Goal: Information Seeking & Learning: Learn about a topic

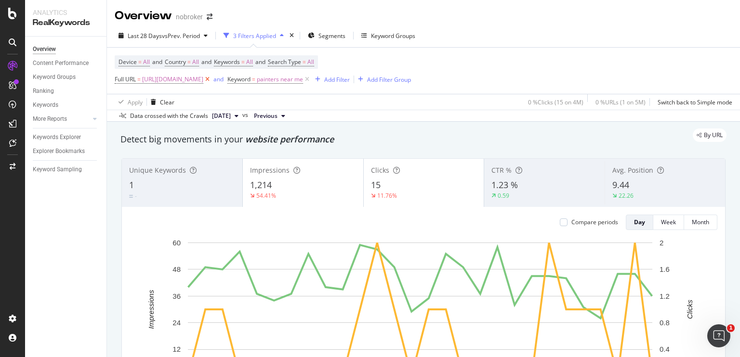
click at [211, 80] on icon at bounding box center [207, 80] width 8 height 10
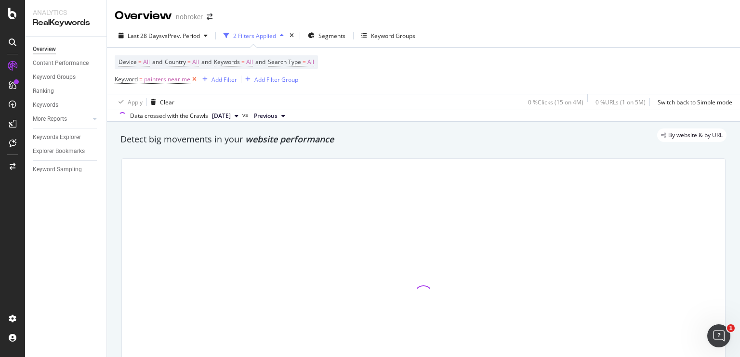
click at [194, 79] on icon at bounding box center [194, 80] width 8 height 10
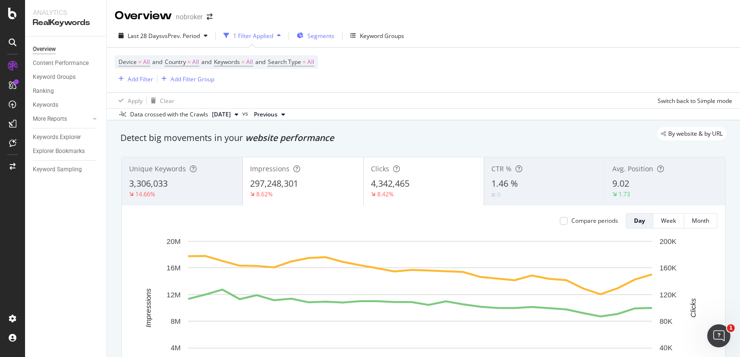
click at [310, 39] on div "Segments" at bounding box center [320, 36] width 27 height 8
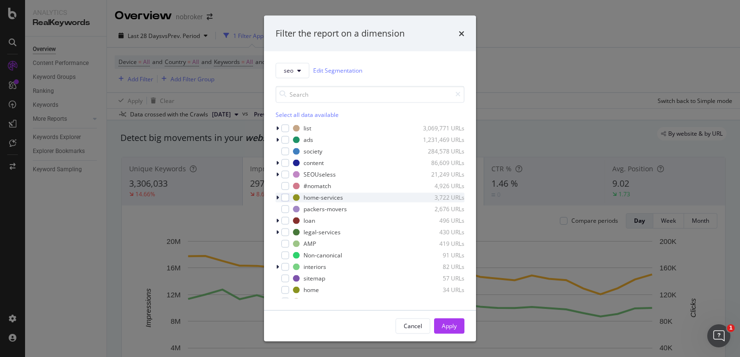
click at [277, 199] on icon "modal" at bounding box center [277, 198] width 3 height 6
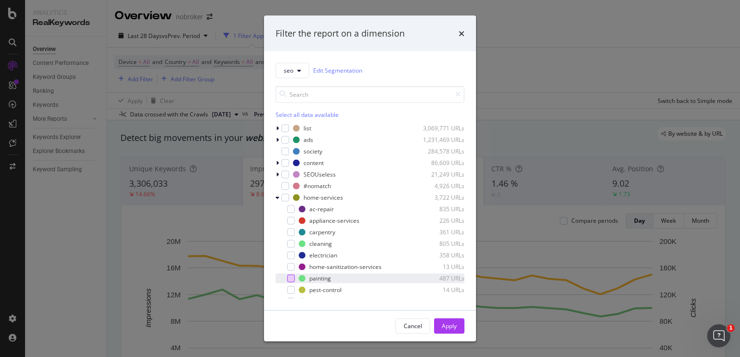
click at [287, 278] on div "modal" at bounding box center [291, 279] width 8 height 8
click at [439, 326] on button "Apply" at bounding box center [449, 325] width 30 height 15
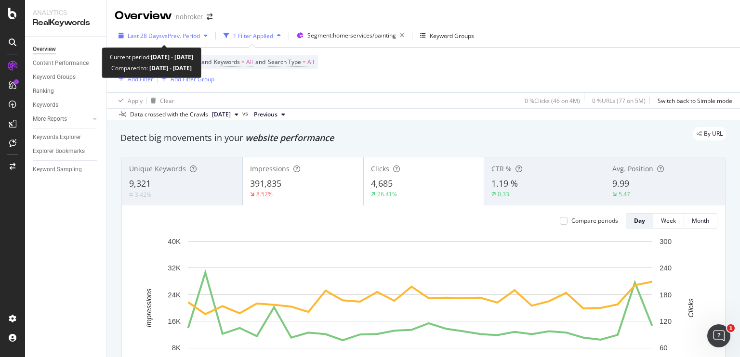
click at [152, 36] on span "Last 28 Days" at bounding box center [145, 36] width 34 height 8
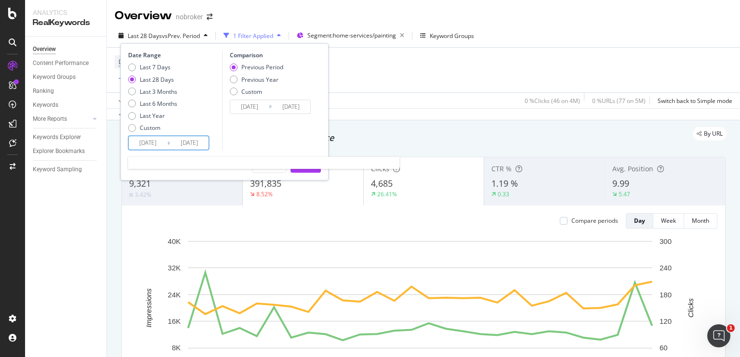
click at [144, 146] on input "[DATE]" at bounding box center [148, 142] width 39 height 13
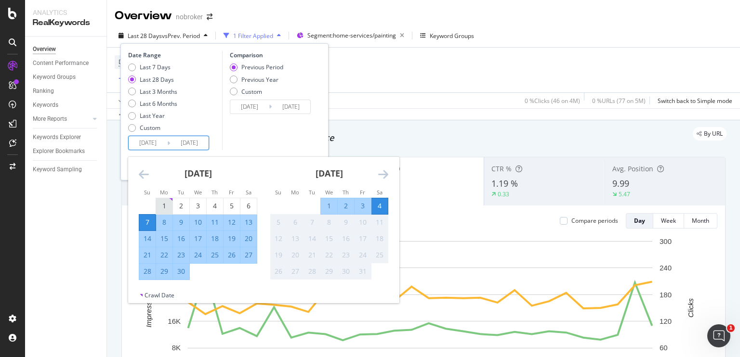
click at [171, 206] on div "1" at bounding box center [164, 206] width 16 height 10
type input "[DATE]"
click at [183, 271] on div "30" at bounding box center [181, 272] width 16 height 10
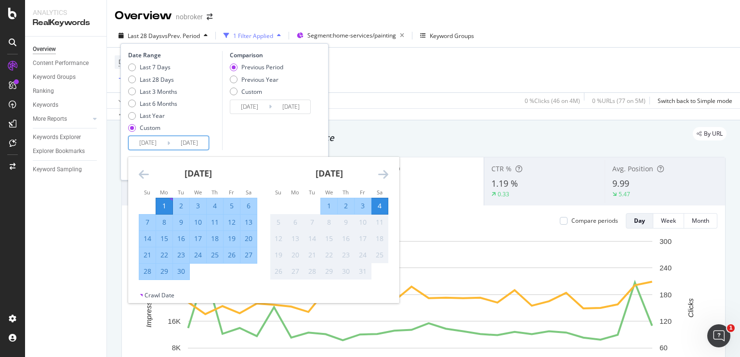
type input "[DATE]"
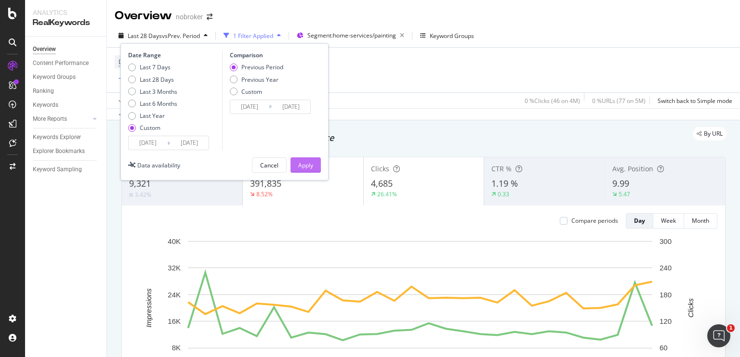
click at [315, 165] on button "Apply" at bounding box center [305, 164] width 30 height 15
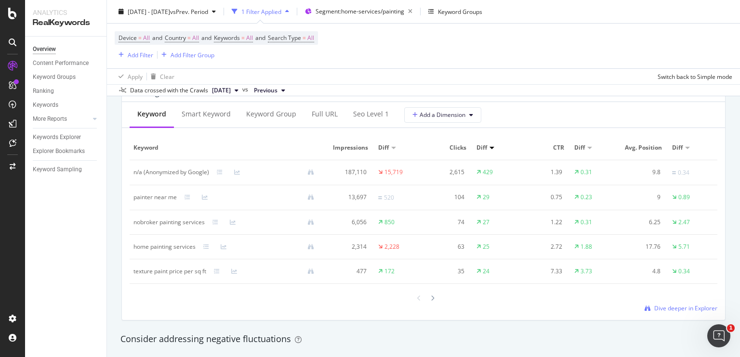
scroll to position [897, 0]
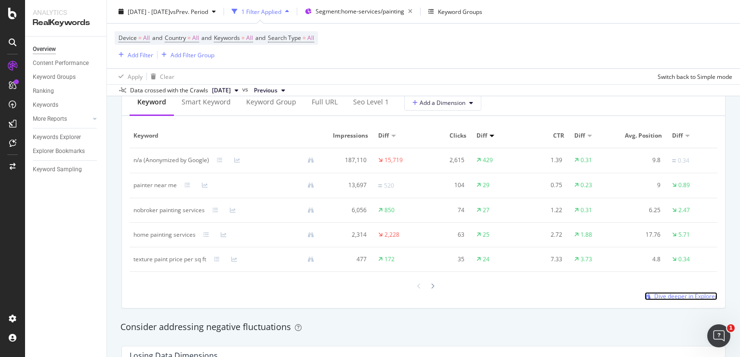
click at [666, 296] on span "Dive deeper in Explorer" at bounding box center [685, 296] width 63 height 8
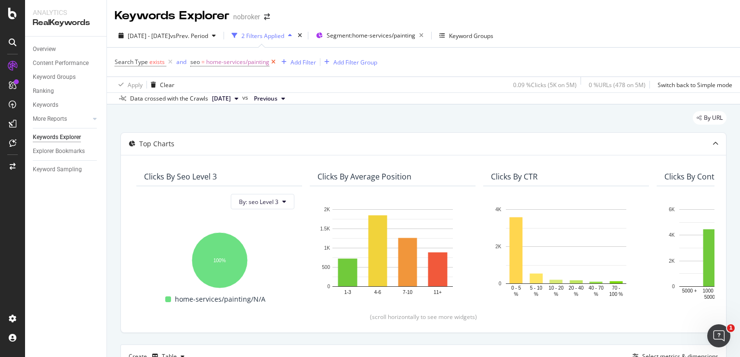
click at [273, 61] on icon at bounding box center [273, 62] width 8 height 10
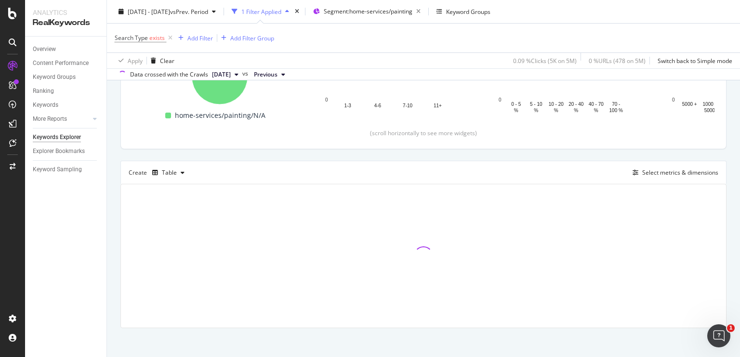
scroll to position [188, 0]
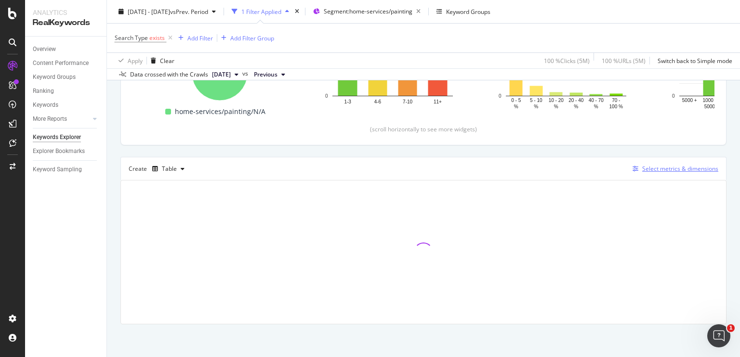
click at [642, 171] on div "Select metrics & dimensions" at bounding box center [680, 169] width 76 height 8
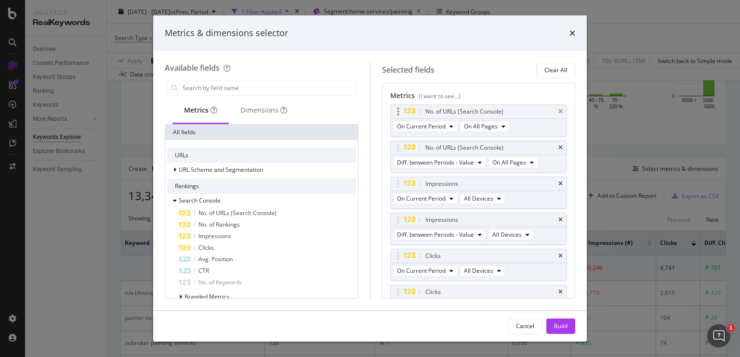
click at [558, 111] on icon "times" at bounding box center [560, 112] width 4 height 6
click at [558, 145] on icon "times" at bounding box center [560, 148] width 4 height 6
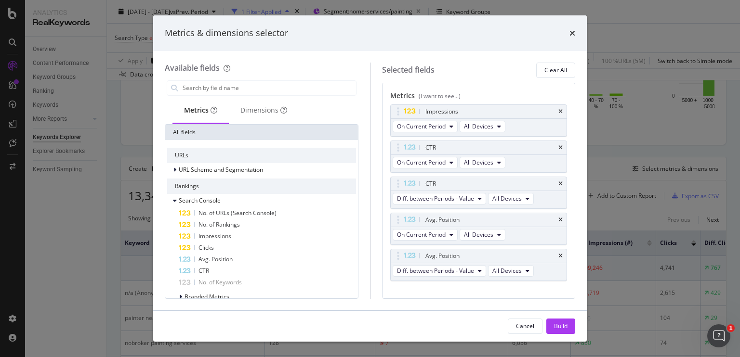
click at [558, 145] on icon "times" at bounding box center [560, 148] width 4 height 6
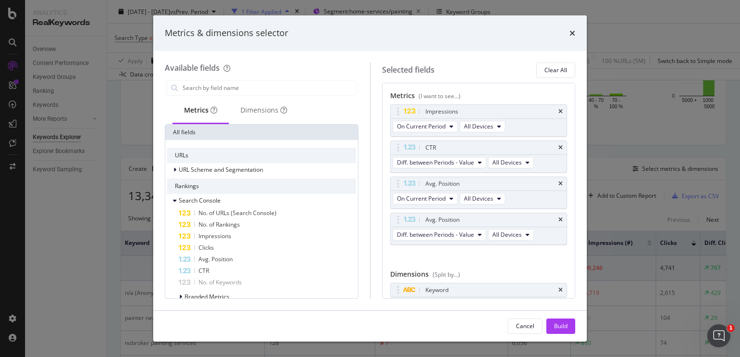
click at [558, 145] on icon "times" at bounding box center [560, 148] width 4 height 6
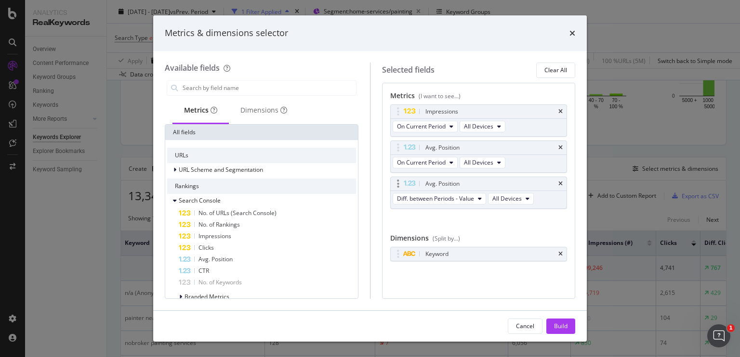
click at [557, 183] on div "Avg. Position" at bounding box center [479, 183] width 176 height 13
click at [561, 183] on icon "times" at bounding box center [560, 184] width 4 height 6
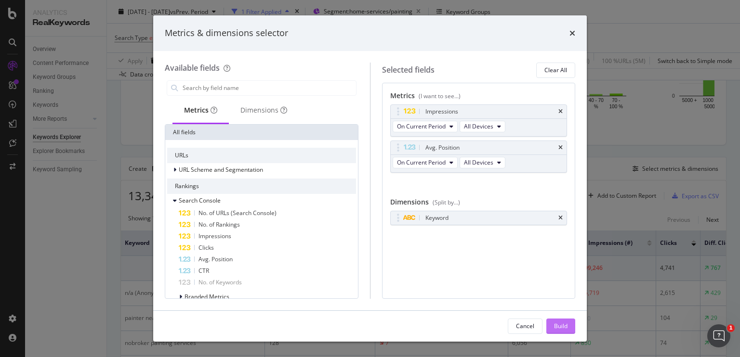
click at [556, 326] on div "Build" at bounding box center [560, 326] width 13 height 8
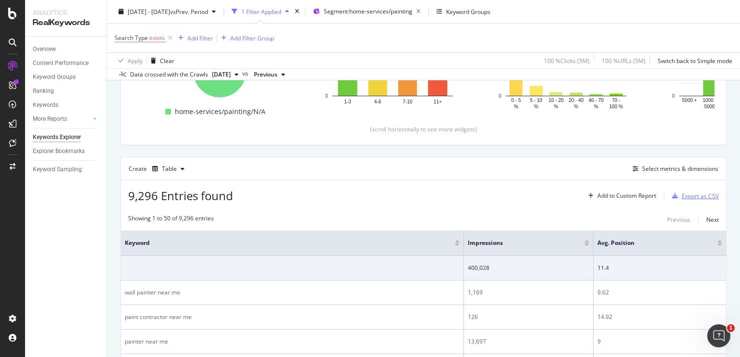
click at [681, 199] on div "Export as CSV" at bounding box center [699, 196] width 37 height 8
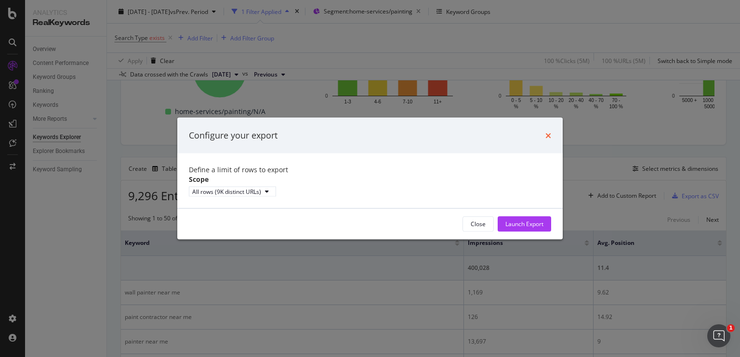
click at [549, 131] on icon "times" at bounding box center [548, 135] width 6 height 8
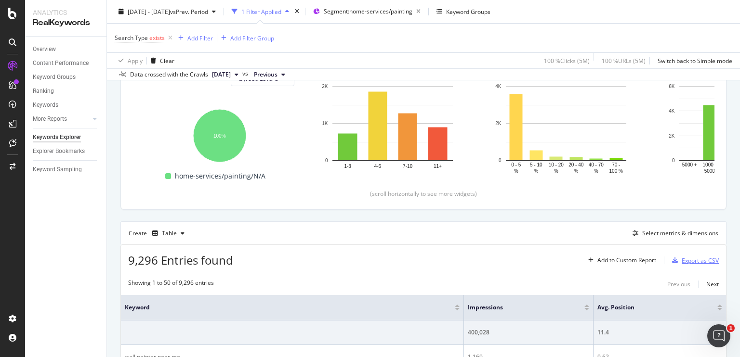
scroll to position [118, 0]
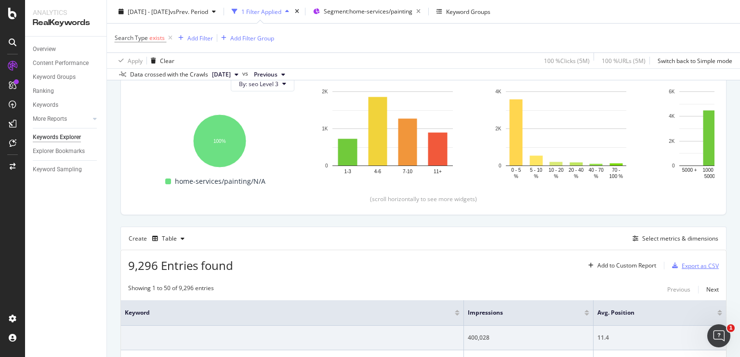
click at [681, 262] on div "Export as CSV" at bounding box center [699, 266] width 37 height 8
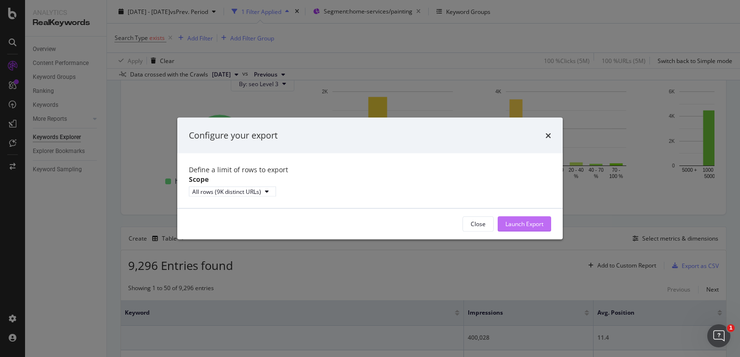
click at [541, 228] on div "Launch Export" at bounding box center [524, 224] width 38 height 8
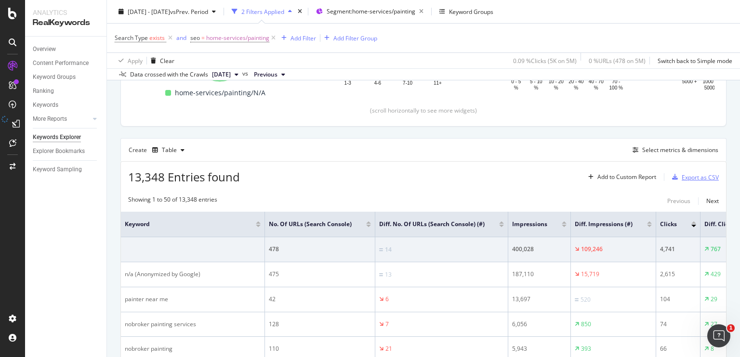
scroll to position [211, 0]
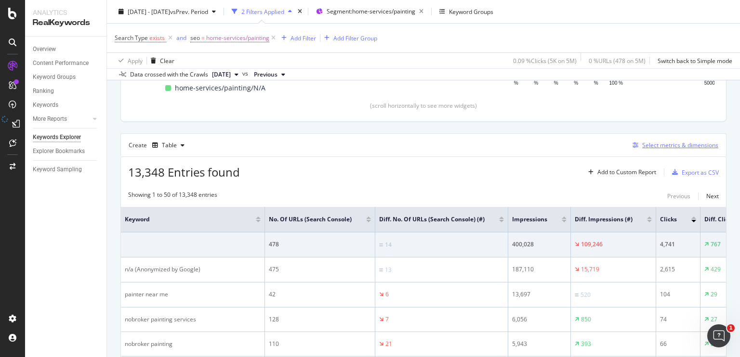
click at [657, 147] on div "Select metrics & dimensions" at bounding box center [680, 145] width 76 height 8
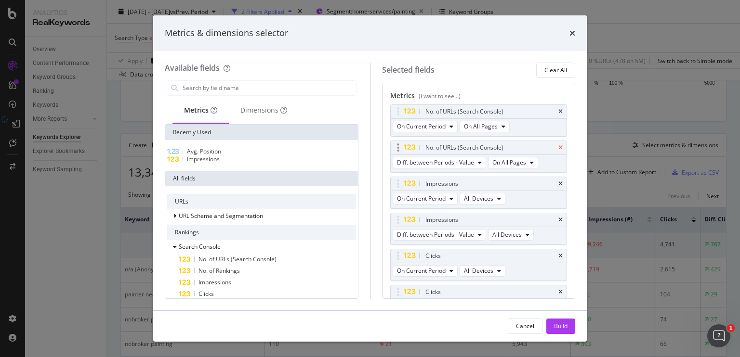
click at [558, 149] on icon "times" at bounding box center [560, 148] width 4 height 6
click at [558, 112] on icon "times" at bounding box center [560, 112] width 4 height 6
click at [558, 183] on icon "times" at bounding box center [560, 184] width 4 height 6
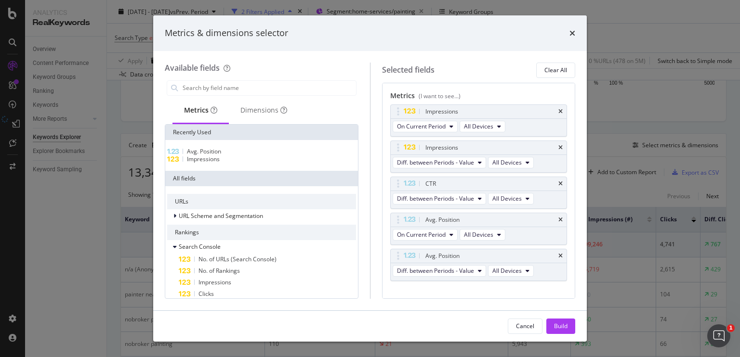
click at [558, 183] on icon "times" at bounding box center [560, 184] width 4 height 6
click at [558, 217] on icon "times" at bounding box center [560, 220] width 4 height 6
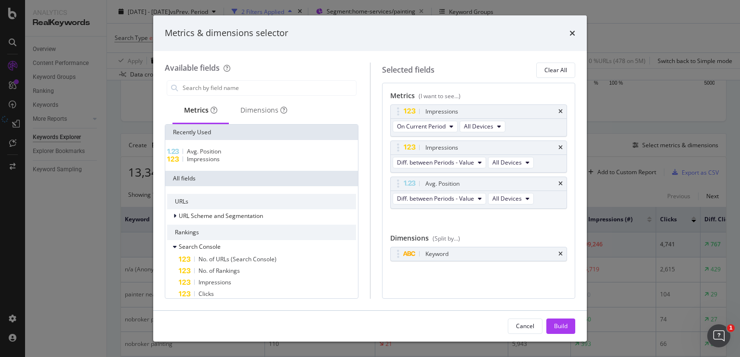
click at [554, 183] on div "Avg. Position" at bounding box center [489, 184] width 133 height 10
click at [460, 198] on span "Diff. between Periods - Value" at bounding box center [435, 199] width 77 height 8
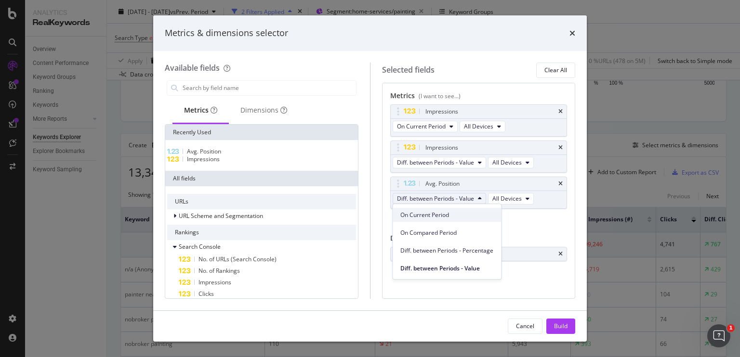
click at [444, 217] on span "On Current Period" at bounding box center [446, 215] width 93 height 9
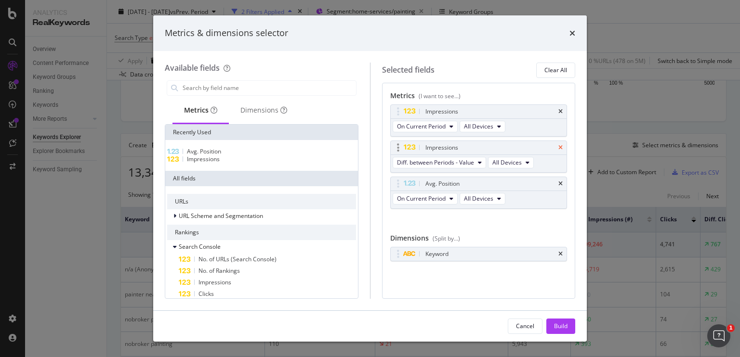
click at [558, 148] on icon "times" at bounding box center [560, 148] width 4 height 6
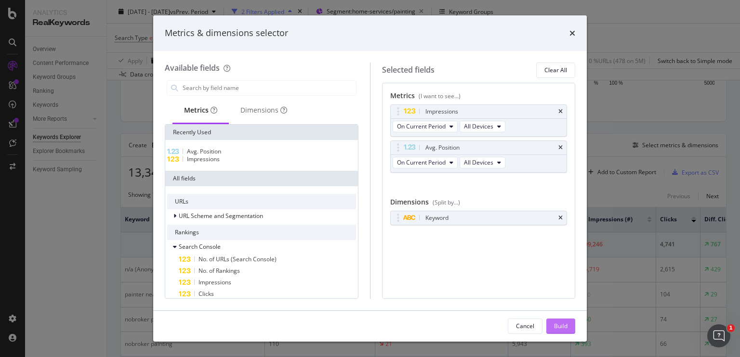
click at [562, 325] on div "Build" at bounding box center [560, 326] width 13 height 8
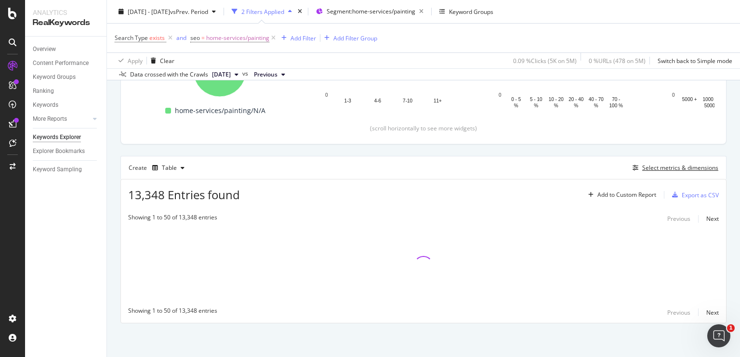
scroll to position [188, 0]
